Goal: Task Accomplishment & Management: Complete application form

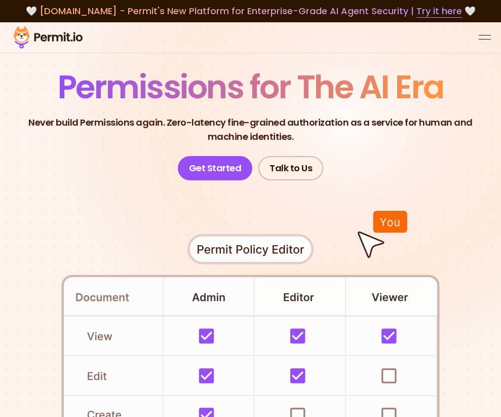
click at [482, 38] on button "open menu" at bounding box center [485, 37] width 12 height 12
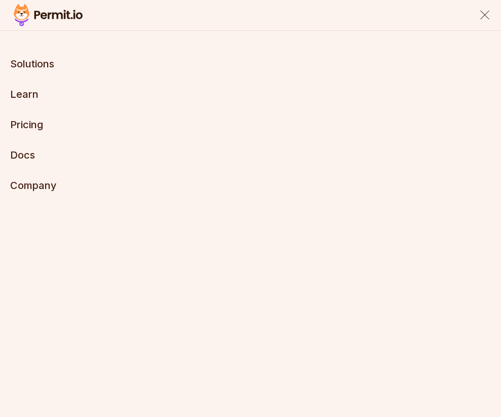
click at [486, 13] on div "close menu" at bounding box center [484, 15] width 9 height 9
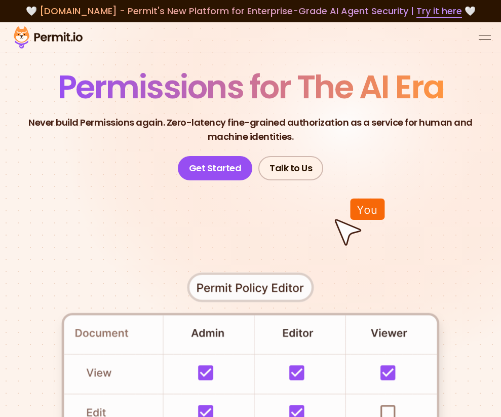
click at [478, 27] on div at bounding box center [250, 37] width 501 height 31
click at [488, 41] on button "open menu" at bounding box center [485, 37] width 12 height 12
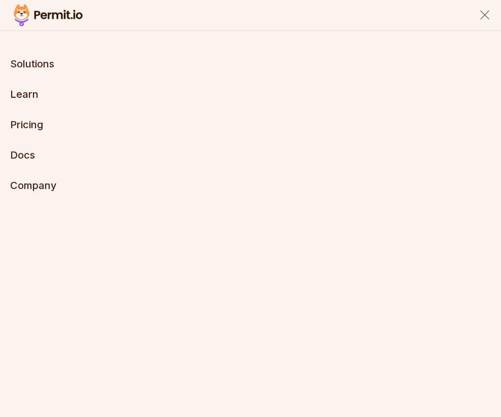
click at [482, 12] on div "close menu" at bounding box center [484, 15] width 9 height 9
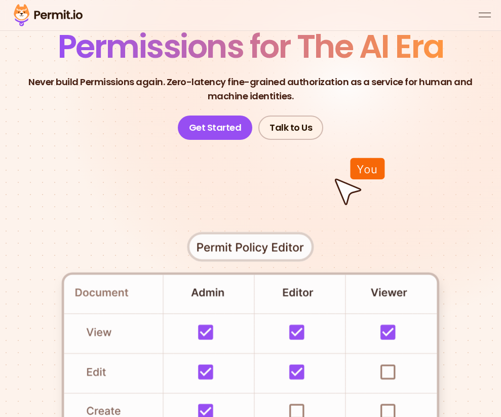
scroll to position [98, 0]
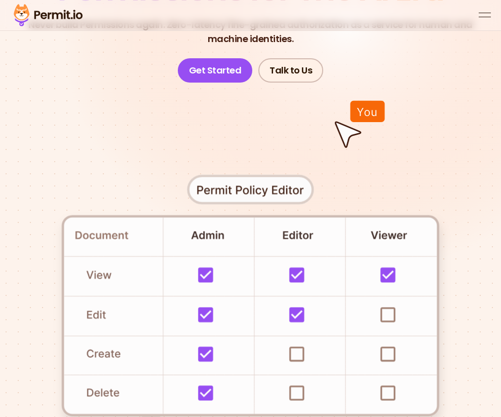
click at [211, 54] on header "Permissions for The AI Era Never build Permissions again. Zero-latency fine-gra…" at bounding box center [250, 27] width 501 height 109
click at [231, 73] on link "Get Started" at bounding box center [215, 70] width 75 height 24
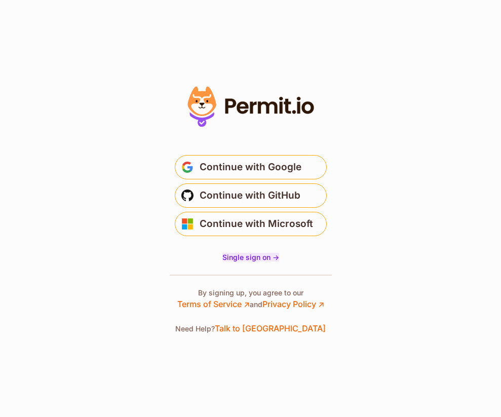
click at [249, 261] on span "Single sign on ->" at bounding box center [250, 257] width 57 height 9
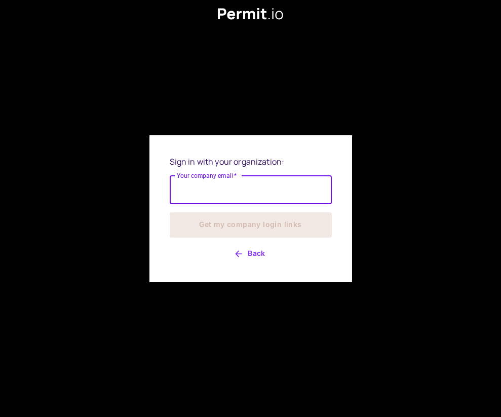
click at [238, 187] on input "Your company email   *" at bounding box center [251, 190] width 162 height 28
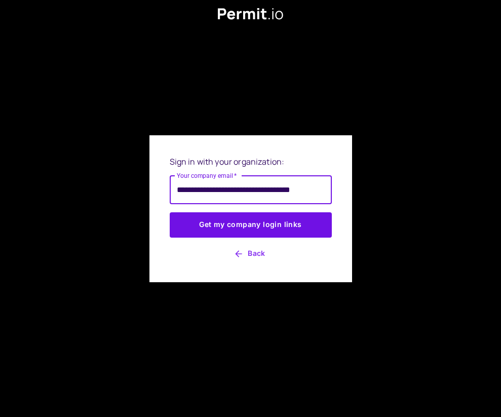
scroll to position [0, 4]
type input "**********"
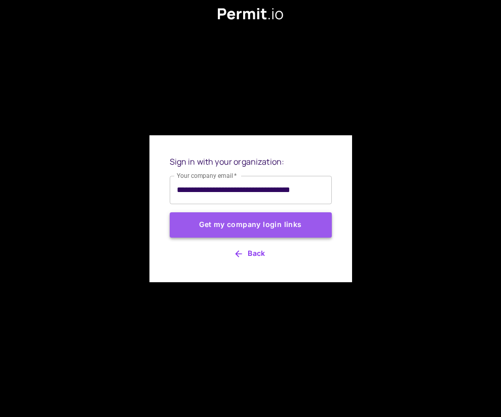
scroll to position [0, 0]
click at [288, 224] on button "Get my company login links" at bounding box center [251, 224] width 162 height 25
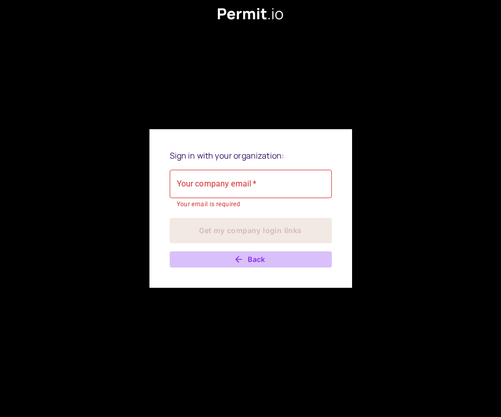
click at [252, 261] on button "Back" at bounding box center [251, 259] width 162 height 16
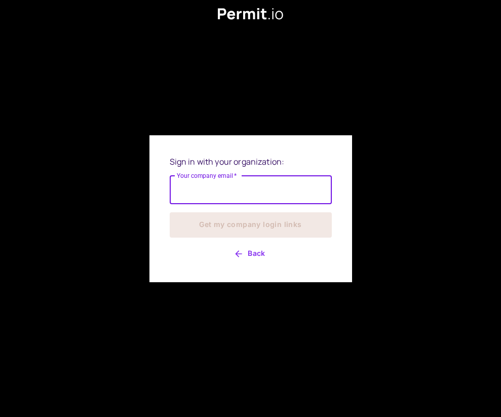
click at [251, 257] on button "Back" at bounding box center [251, 254] width 162 height 16
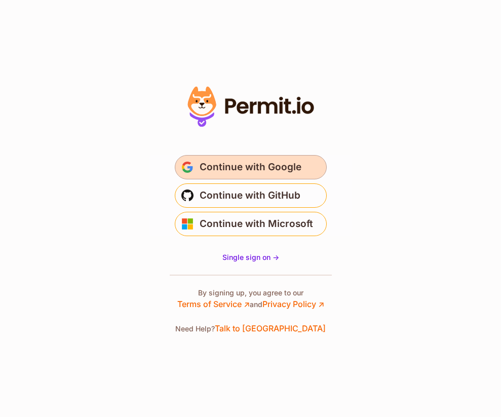
click at [281, 170] on span "Continue with Google" at bounding box center [251, 167] width 102 height 16
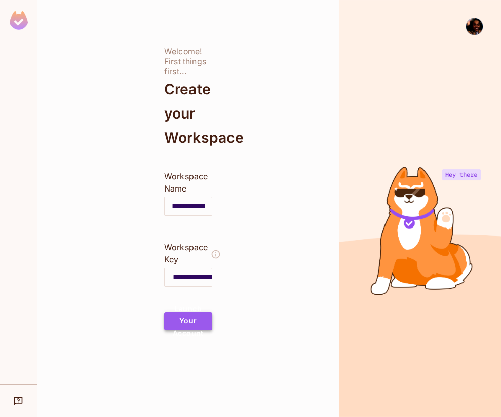
click at [189, 323] on button "Launch Your Account" at bounding box center [188, 321] width 48 height 18
click at [13, 15] on img at bounding box center [19, 20] width 18 height 19
click at [478, 26] on img at bounding box center [474, 26] width 17 height 17
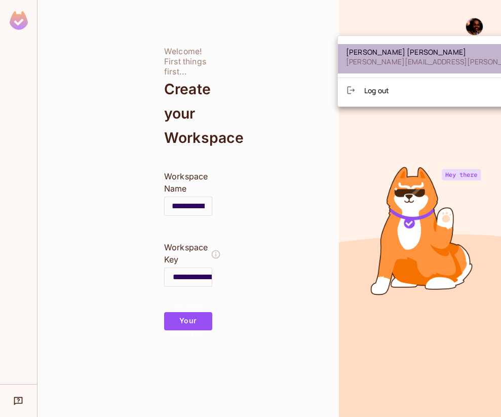
click at [429, 54] on span "[PERSON_NAME]" at bounding box center [465, 52] width 238 height 10
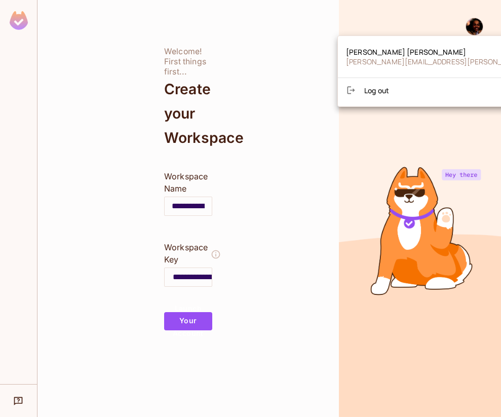
click at [21, 12] on div at bounding box center [250, 208] width 501 height 417
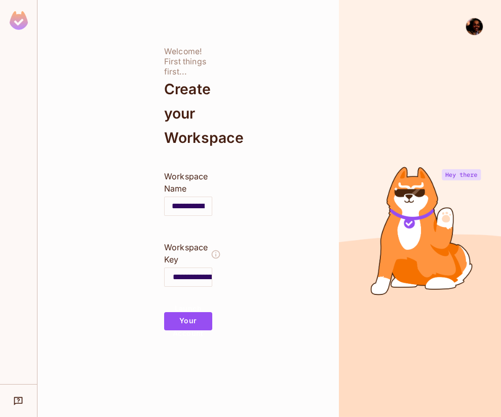
click at [21, 28] on img at bounding box center [19, 20] width 18 height 19
